Goal: Ask a question: Seek information or help from site administrators or community

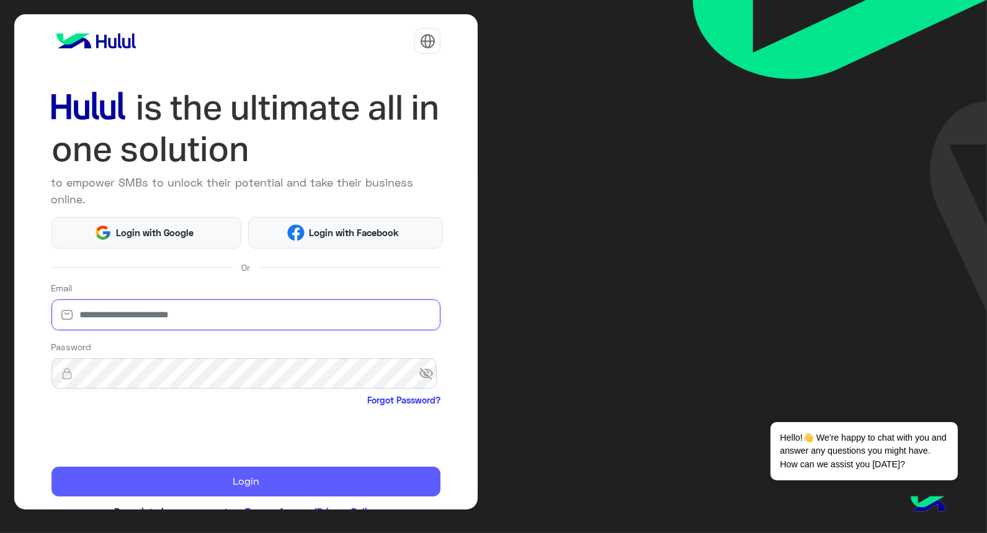
type input "**********"
drag, startPoint x: 200, startPoint y: 472, endPoint x: 187, endPoint y: 447, distance: 28.6
click at [200, 472] on button "Login" at bounding box center [245, 482] width 389 height 30
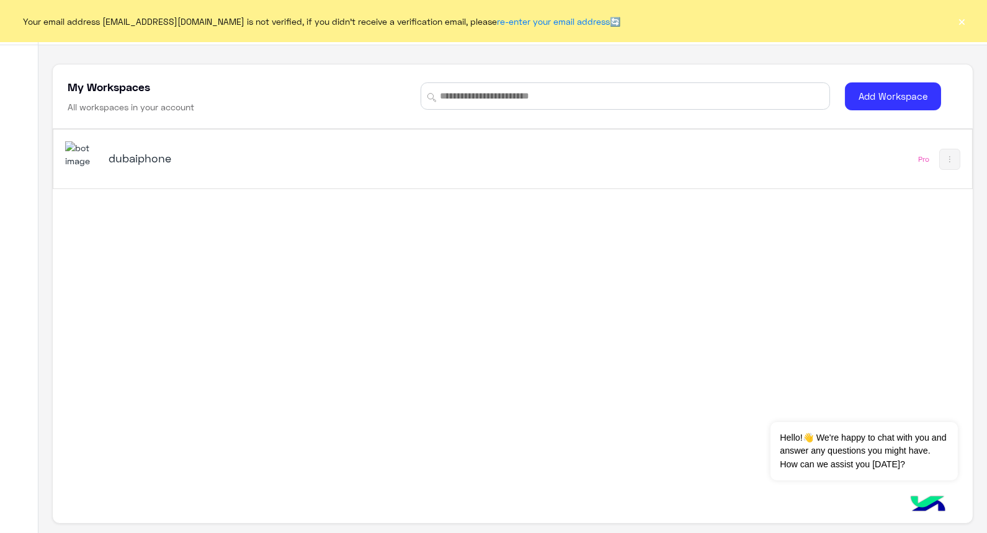
click at [163, 158] on h5 "dubaiphone" at bounding box center [270, 158] width 322 height 15
click at [634, 25] on button "×" at bounding box center [962, 21] width 12 height 12
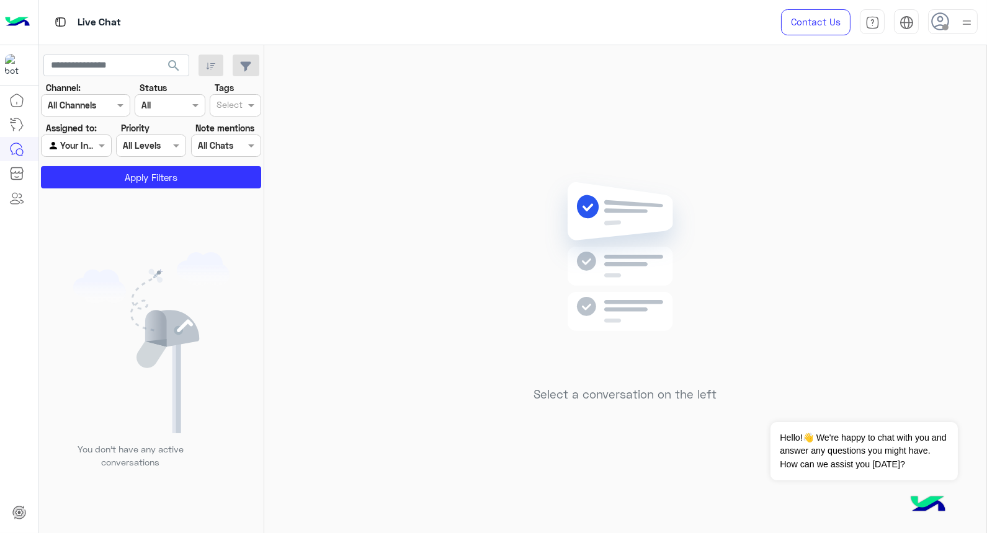
click at [634, 24] on div at bounding box center [953, 21] width 50 height 25
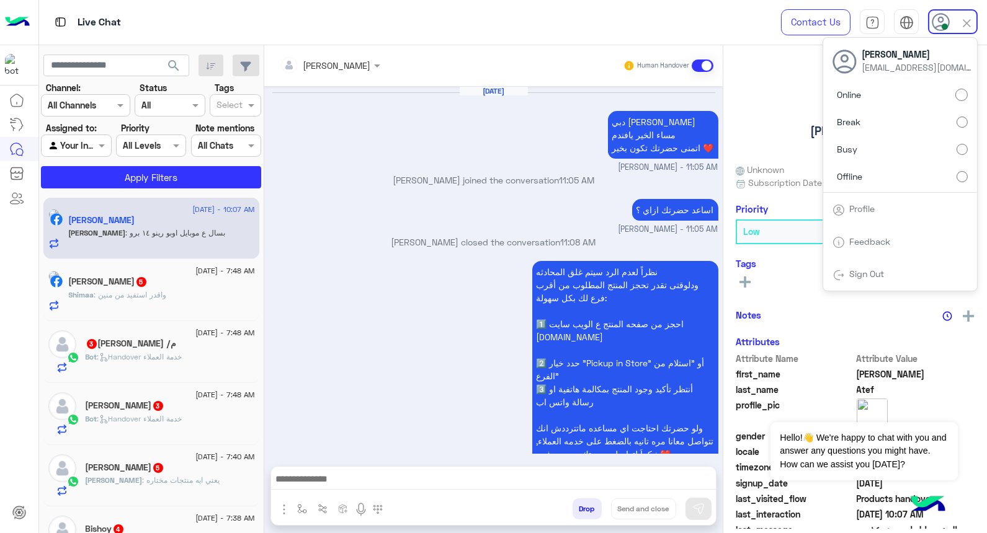
scroll to position [1052, 0]
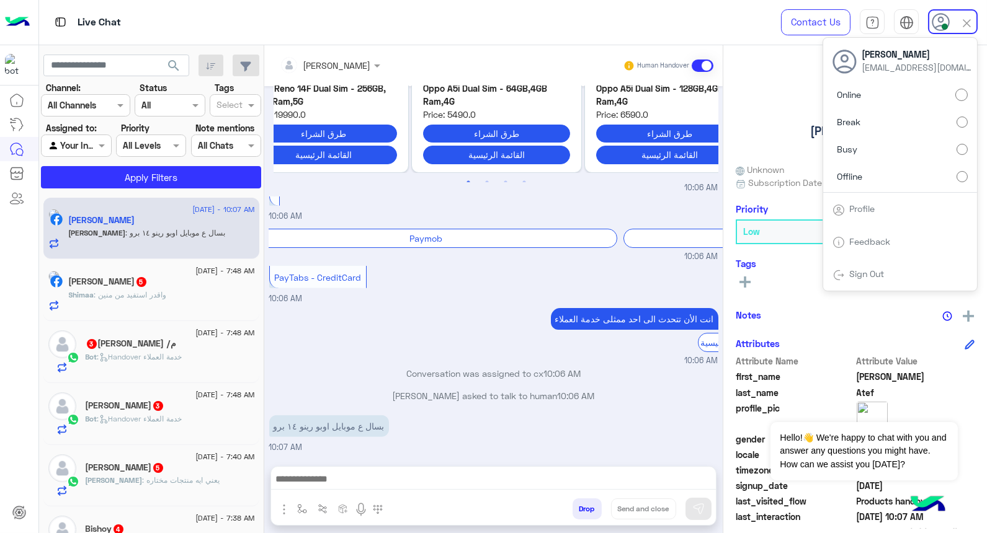
click at [337, 13] on div "Live Chat" at bounding box center [355, 22] width 632 height 45
click at [634, 125] on div "[PERSON_NAME] Reachable" at bounding box center [854, 114] width 239 height 87
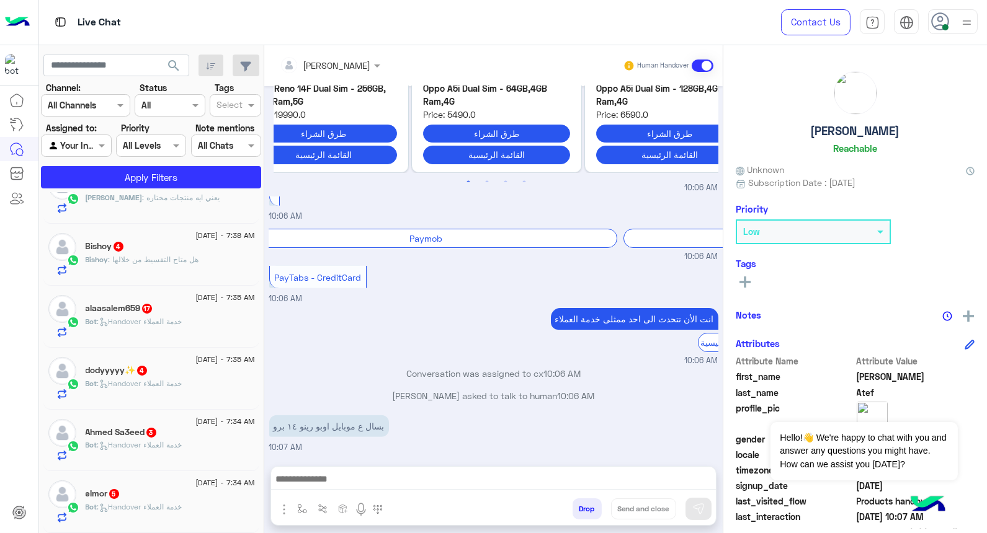
scroll to position [6, 0]
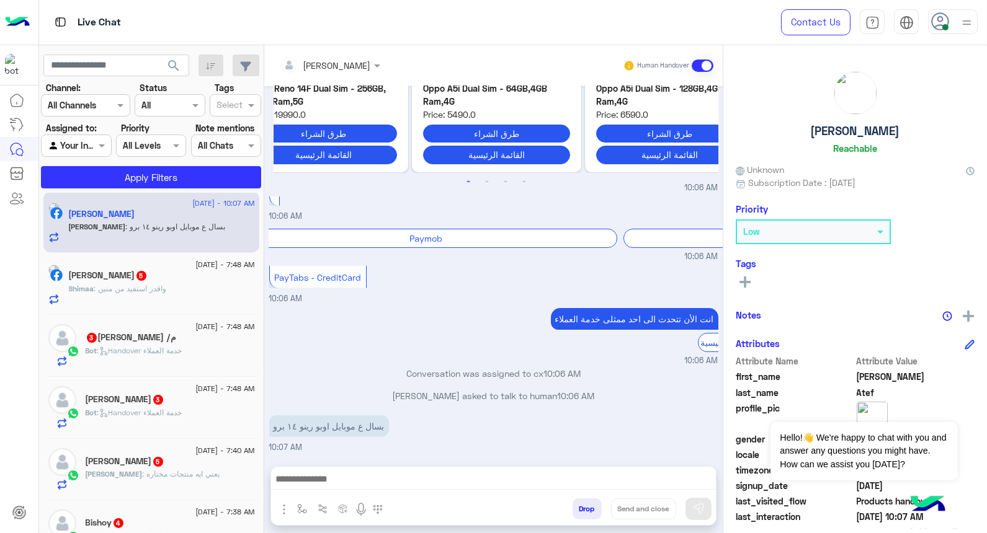
click at [634, 17] on img at bounding box center [967, 23] width 16 height 16
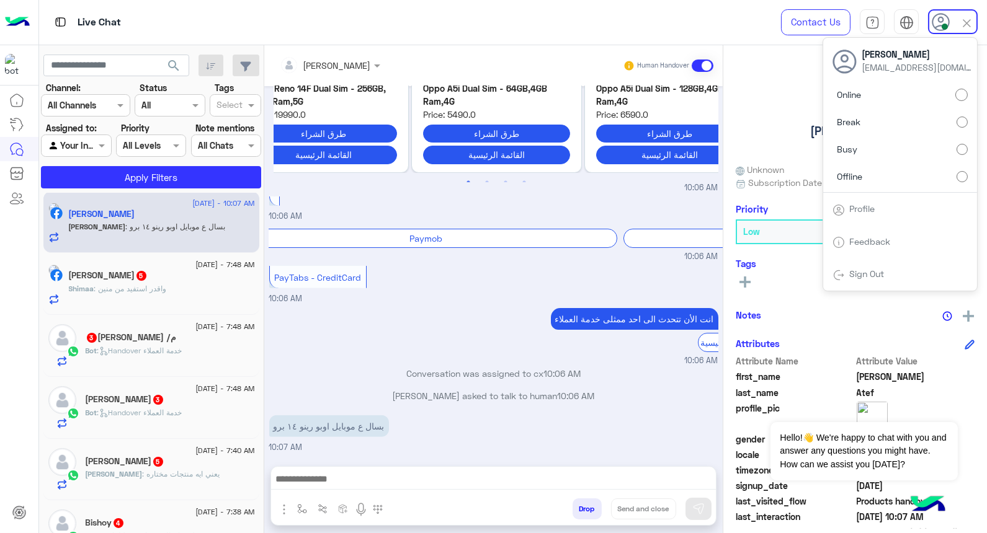
click at [350, 69] on div at bounding box center [329, 65] width 113 height 14
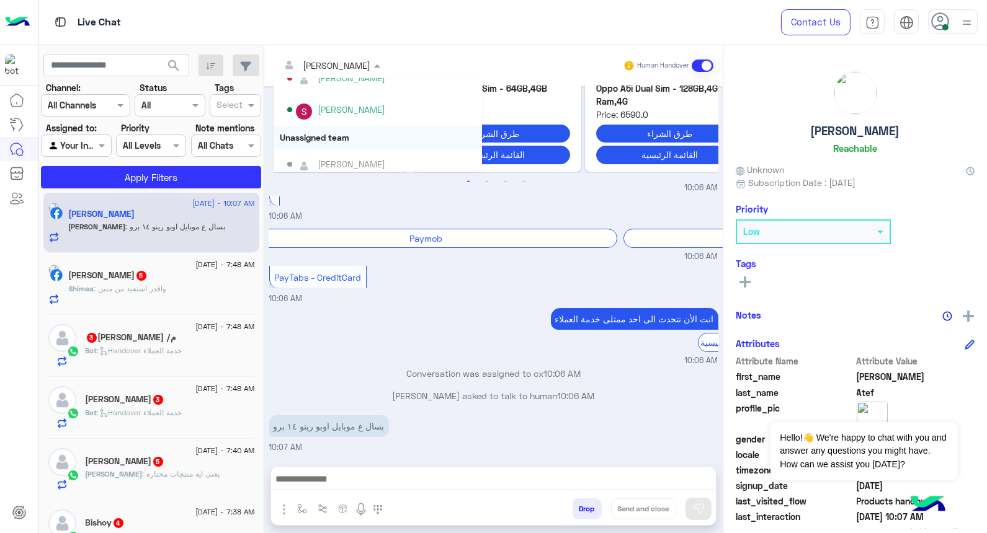
scroll to position [413, 0]
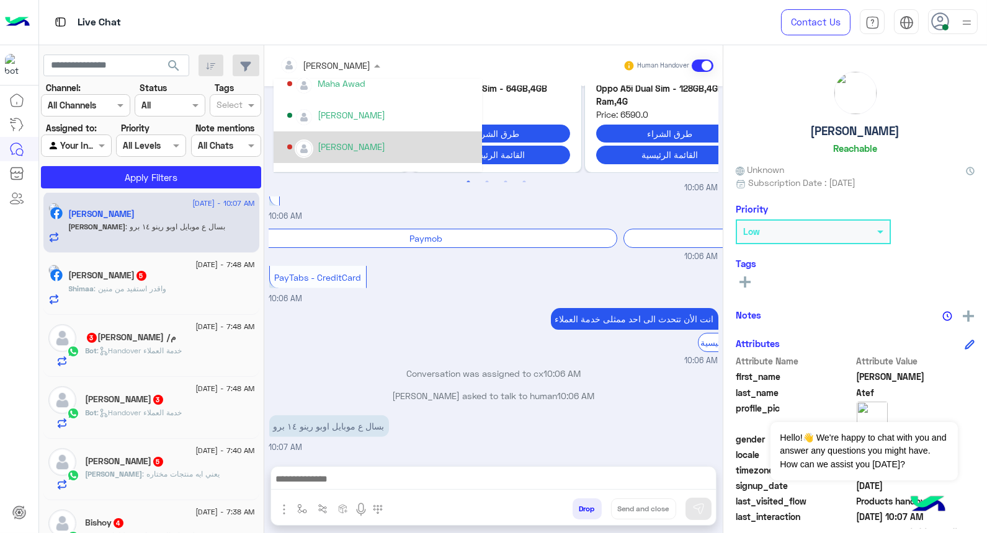
click at [504, 331] on div "انت الأن تتحدث الى احد ممثلى خدمة العملاء القائمة الرئيسية 10:06 AM" at bounding box center [493, 336] width 449 height 62
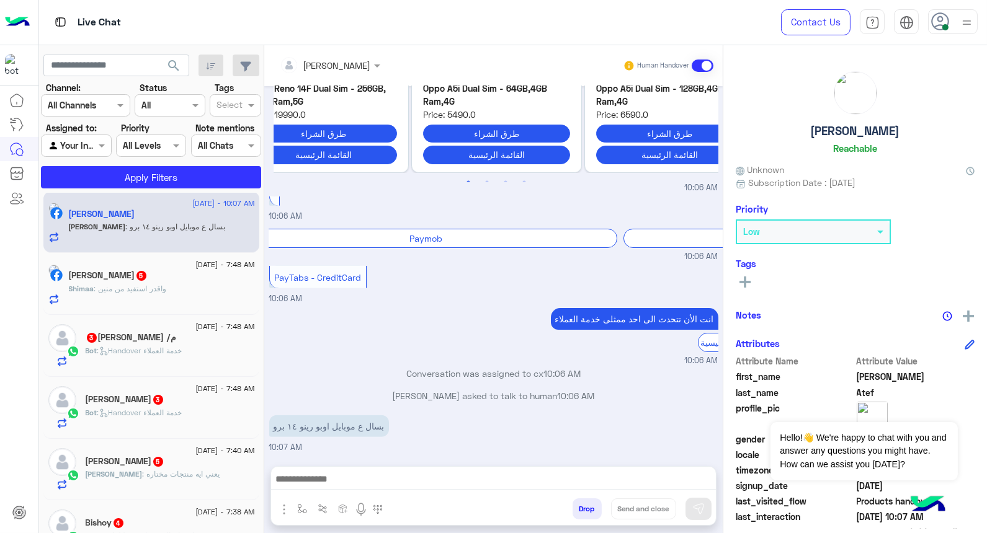
click at [634, 16] on img at bounding box center [967, 23] width 16 height 16
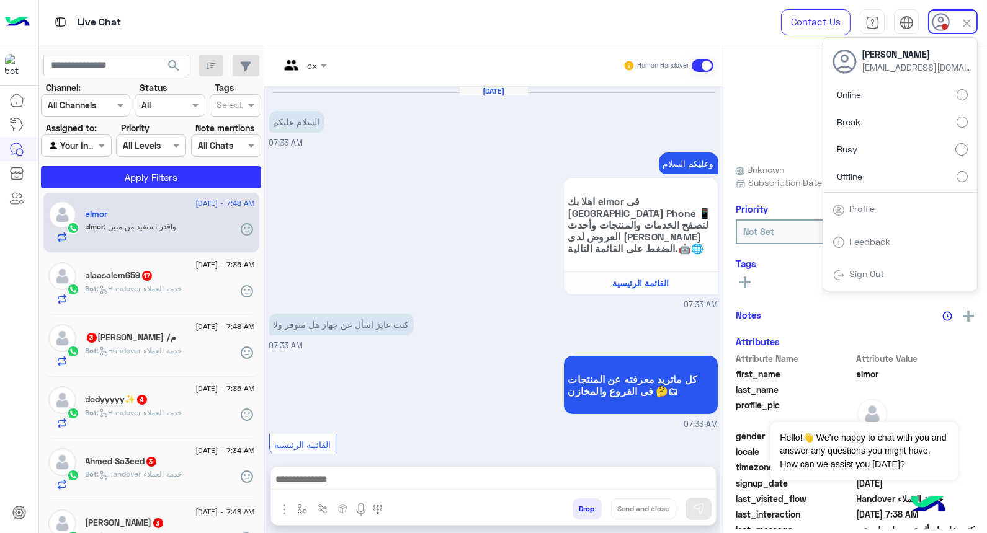
scroll to position [454, 0]
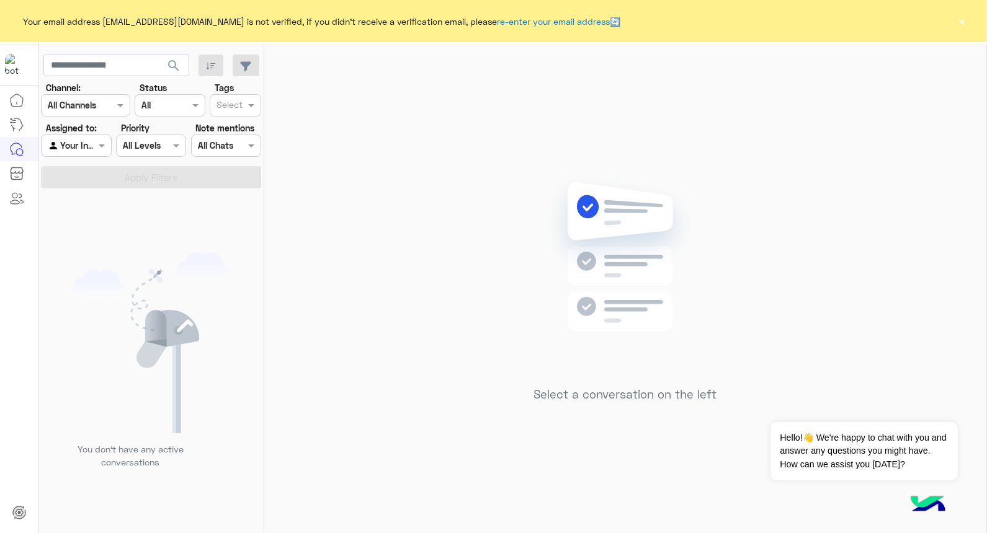
click at [959, 19] on button "×" at bounding box center [962, 21] width 12 height 12
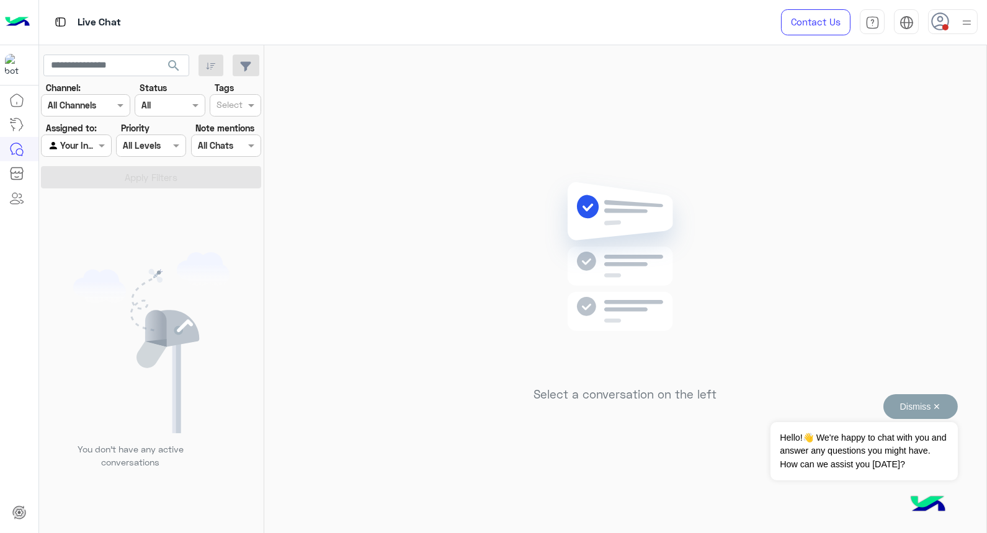
drag, startPoint x: 913, startPoint y: 408, endPoint x: 898, endPoint y: 435, distance: 30.8
click at [914, 408] on button "Dismiss ✕" at bounding box center [920, 406] width 74 height 25
